Goal: Task Accomplishment & Management: Manage account settings

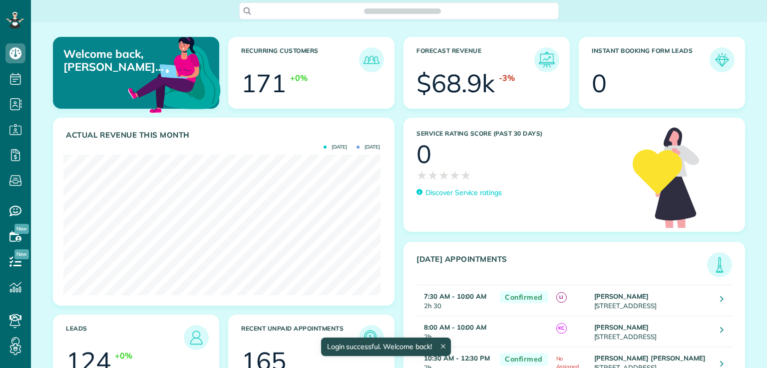
scroll to position [140, 316]
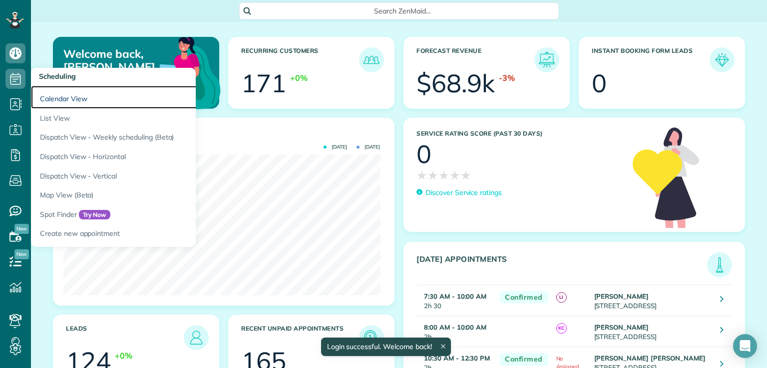
click at [63, 98] on link "Calendar View" at bounding box center [156, 97] width 250 height 23
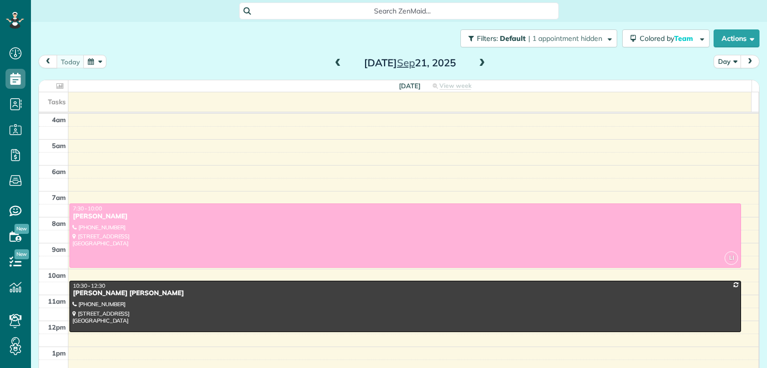
scroll to position [78, 0]
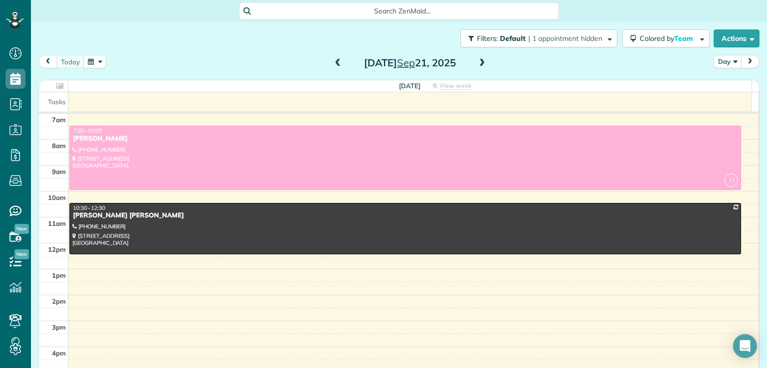
click at [729, 58] on button "Day" at bounding box center [727, 61] width 28 height 13
click at [721, 126] on link "Month" at bounding box center [753, 125] width 79 height 20
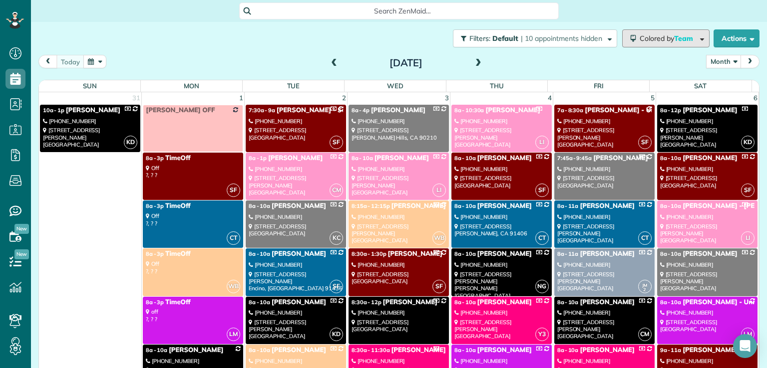
click at [696, 39] on span "button" at bounding box center [699, 37] width 7 height 7
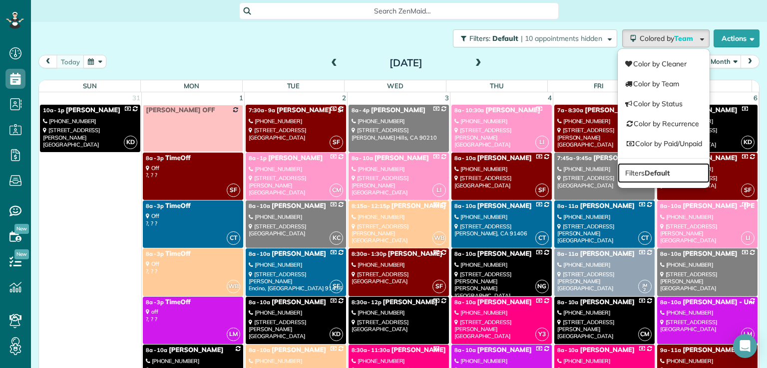
click at [662, 176] on link "Filters Default" at bounding box center [663, 173] width 92 height 20
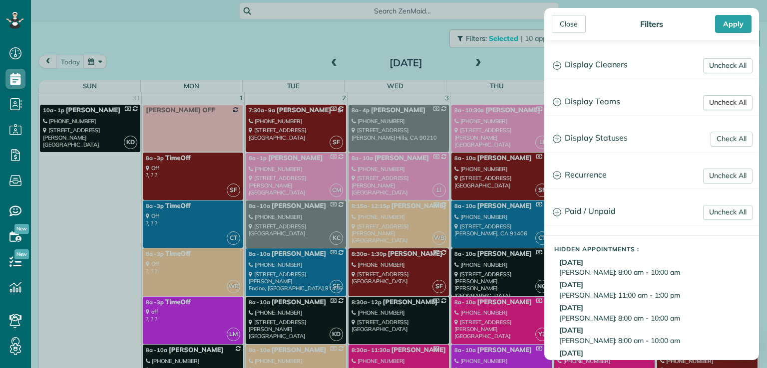
click at [705, 96] on link "Uncheck All" at bounding box center [727, 102] width 49 height 15
click at [706, 59] on link "Uncheck All" at bounding box center [727, 65] width 49 height 15
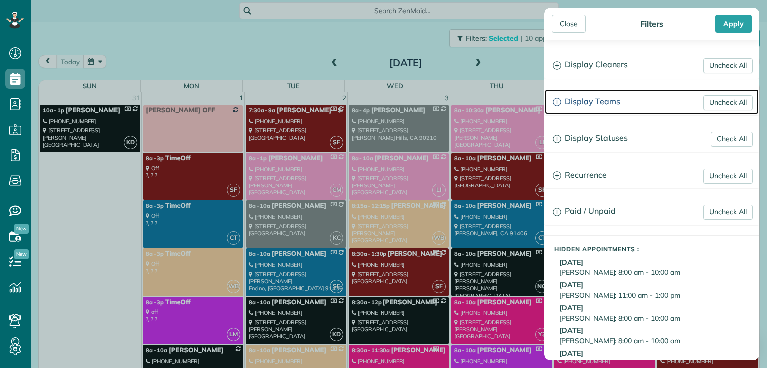
click at [590, 100] on h3 "Display Teams" at bounding box center [652, 101] width 214 height 25
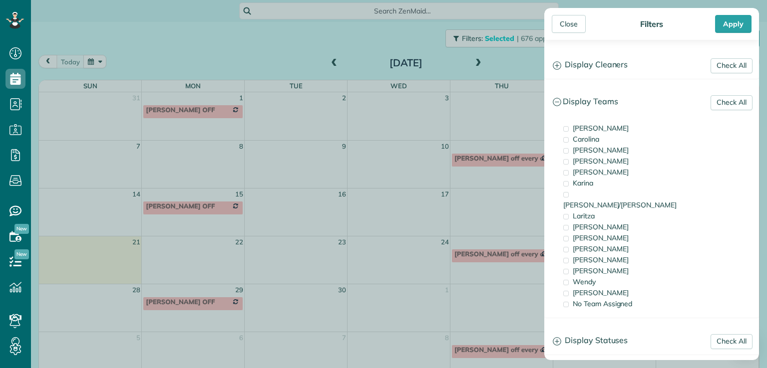
click at [586, 185] on span "Karina" at bounding box center [582, 183] width 20 height 9
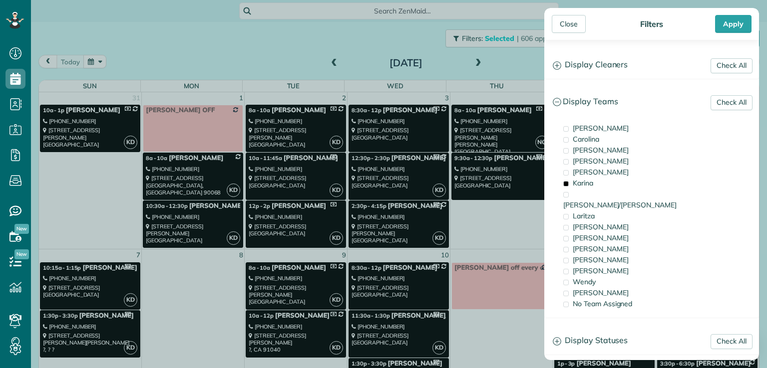
click at [560, 28] on div "Close" at bounding box center [569, 24] width 34 height 18
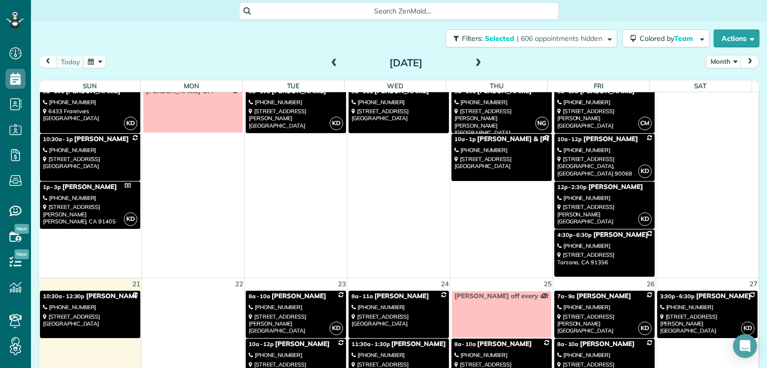
scroll to position [338, 0]
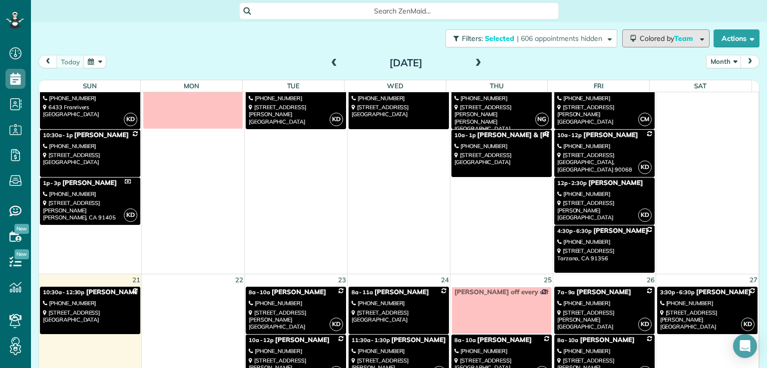
click at [696, 40] on span "button" at bounding box center [699, 37] width 7 height 7
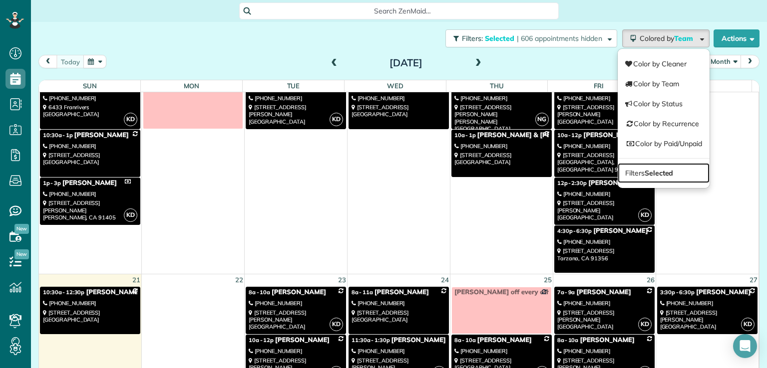
click at [641, 179] on link "Filters Selected" at bounding box center [663, 173] width 92 height 20
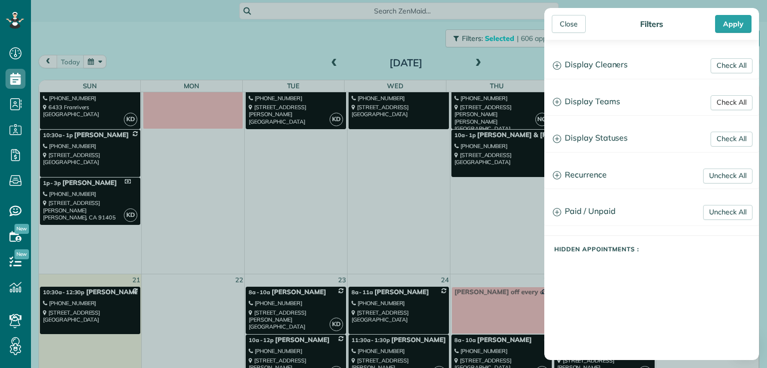
click at [714, 103] on link "Check All" at bounding box center [731, 102] width 42 height 15
click at [721, 60] on link "Check All" at bounding box center [731, 65] width 42 height 15
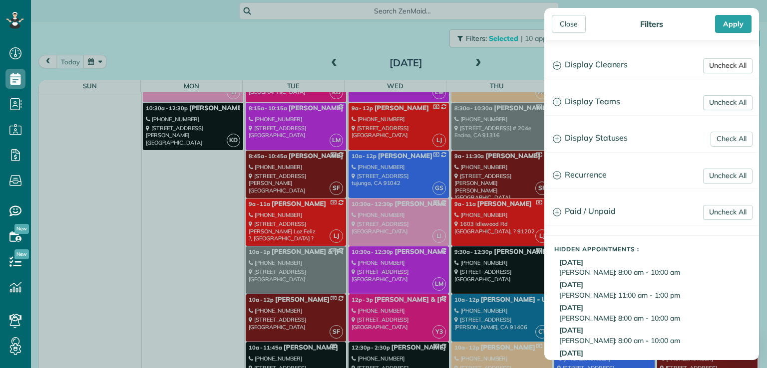
scroll to position [0, 0]
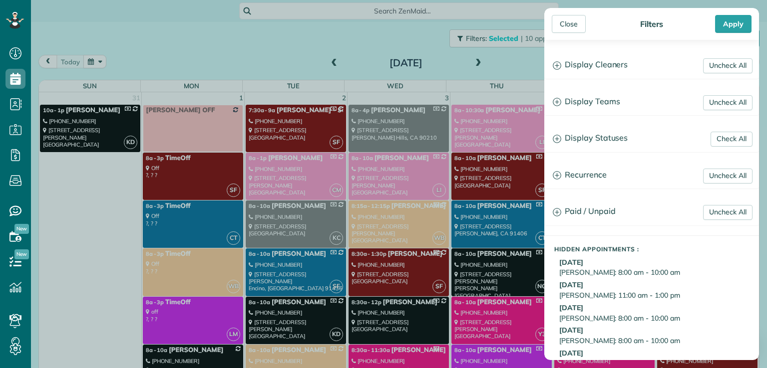
click at [569, 24] on div "Close" at bounding box center [569, 24] width 34 height 18
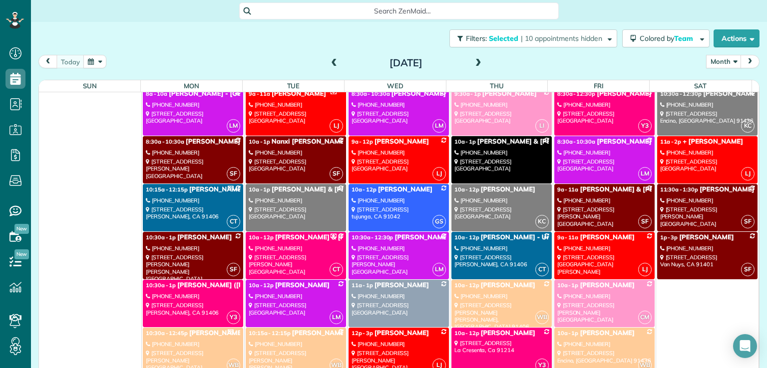
scroll to position [2782, 0]
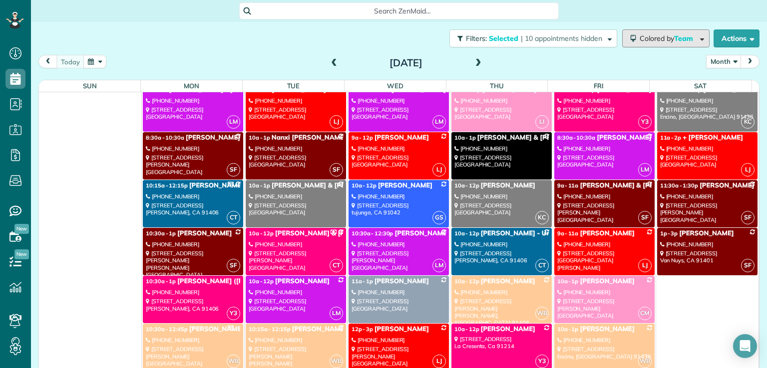
click at [639, 42] on span "Colored by Team" at bounding box center [667, 38] width 57 height 9
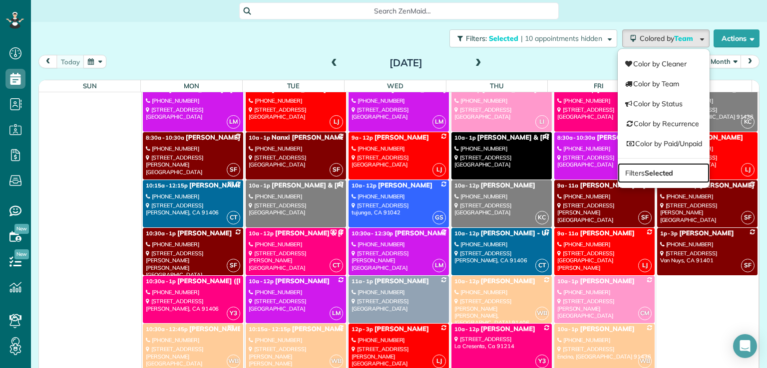
click at [644, 170] on strong "Selected" at bounding box center [658, 173] width 29 height 9
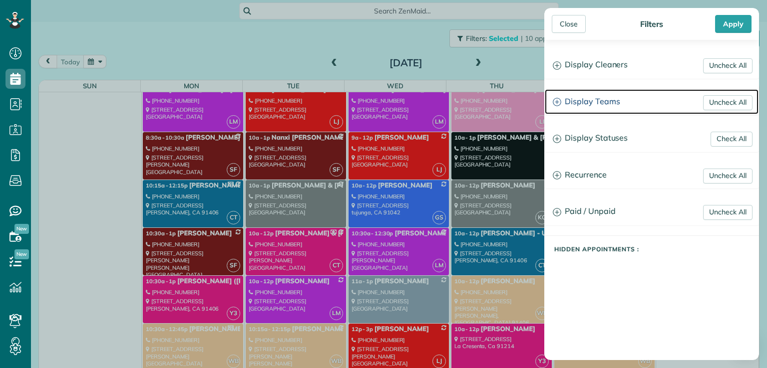
click at [583, 103] on h3 "Display Teams" at bounding box center [652, 101] width 214 height 25
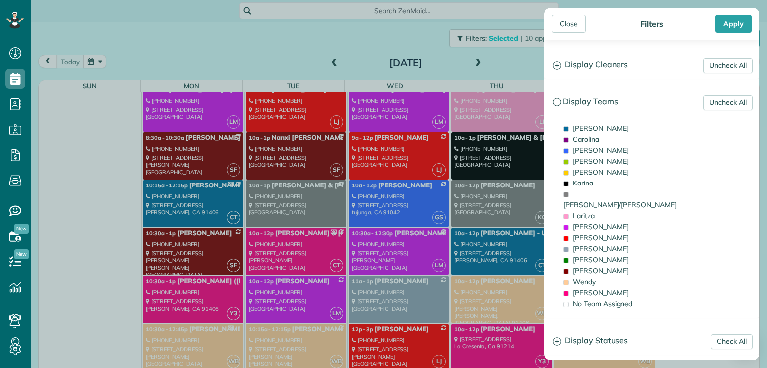
click at [564, 25] on div "Close" at bounding box center [569, 24] width 34 height 18
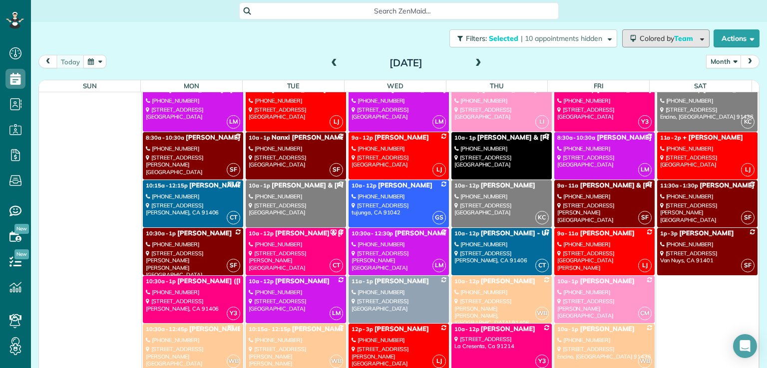
click at [655, 40] on span "Colored by Team" at bounding box center [667, 38] width 57 height 9
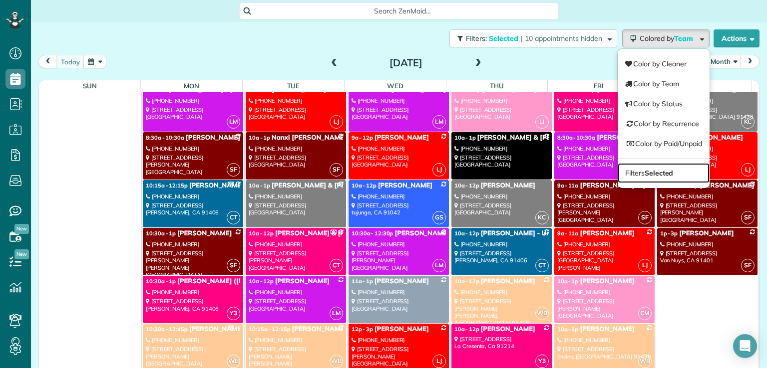
click at [657, 166] on link "Filters Selected" at bounding box center [663, 173] width 92 height 20
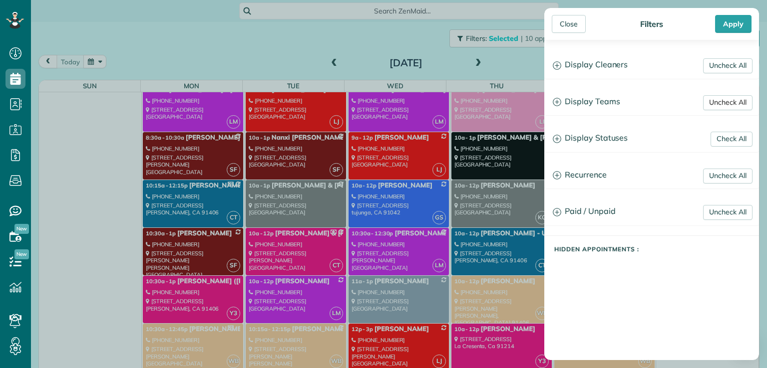
click at [707, 102] on link "Uncheck All" at bounding box center [727, 102] width 49 height 15
click at [709, 65] on link "Uncheck All" at bounding box center [727, 65] width 49 height 15
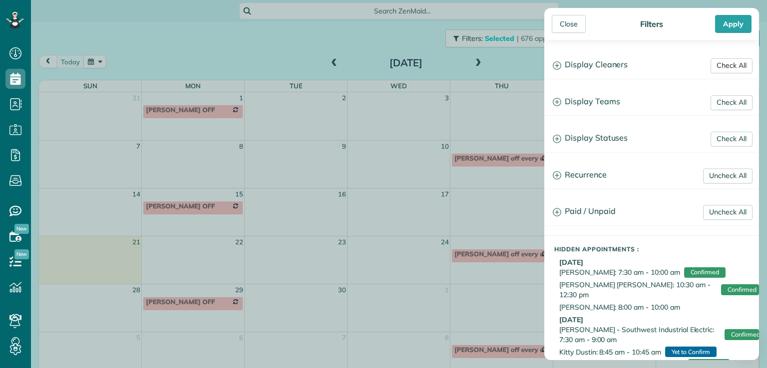
scroll to position [0, 0]
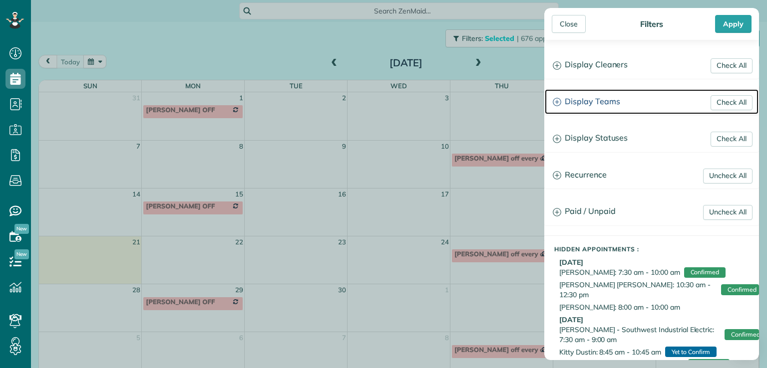
click at [587, 102] on h3 "Display Teams" at bounding box center [652, 101] width 214 height 25
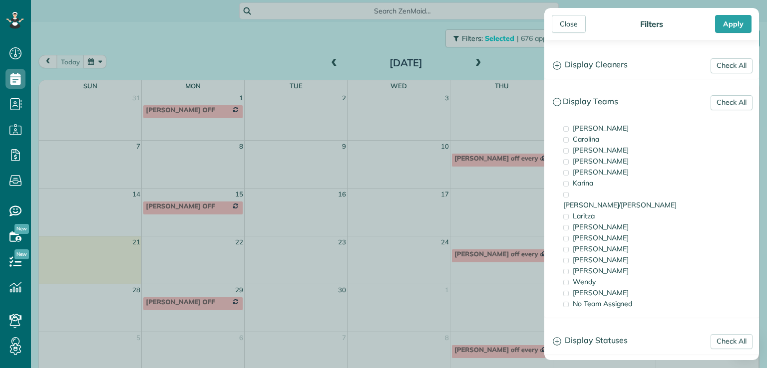
click at [582, 185] on span "Karina" at bounding box center [582, 183] width 20 height 9
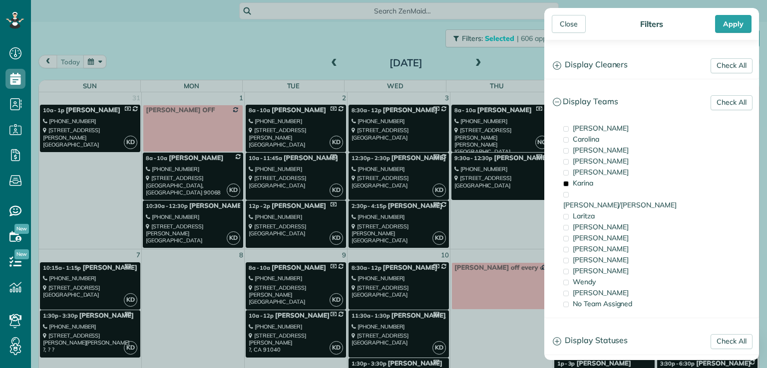
click at [568, 28] on div "Close" at bounding box center [569, 24] width 34 height 18
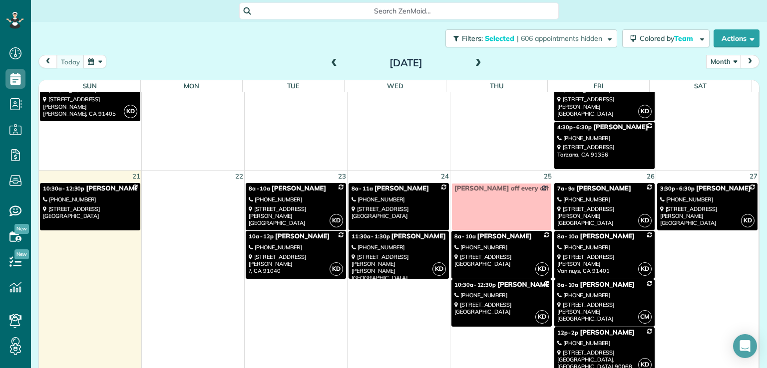
scroll to position [438, 0]
